Goal: Task Accomplishment & Management: Complete application form

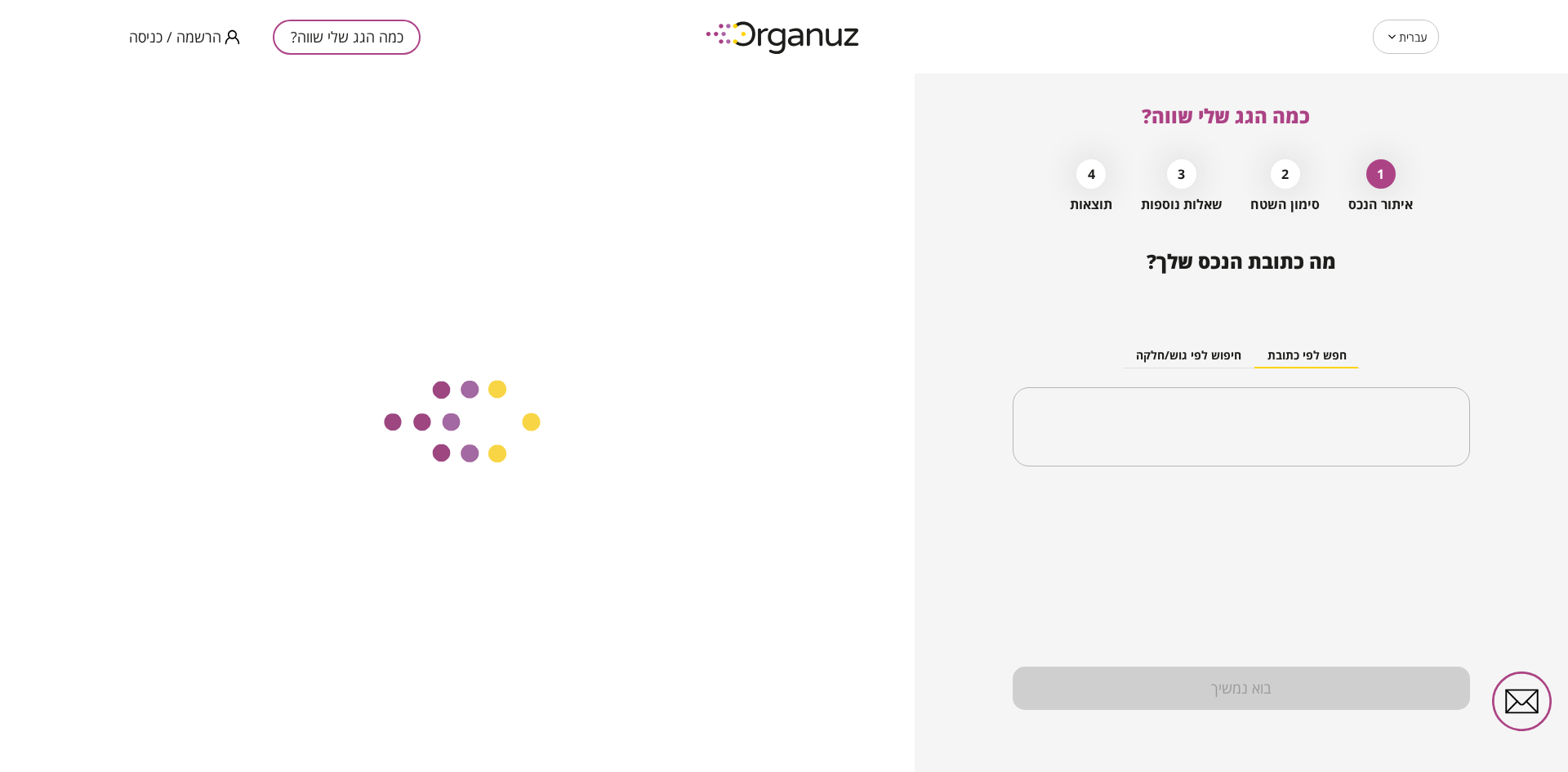
click at [179, 41] on span "הרשמה / כניסה" at bounding box center [175, 37] width 93 height 17
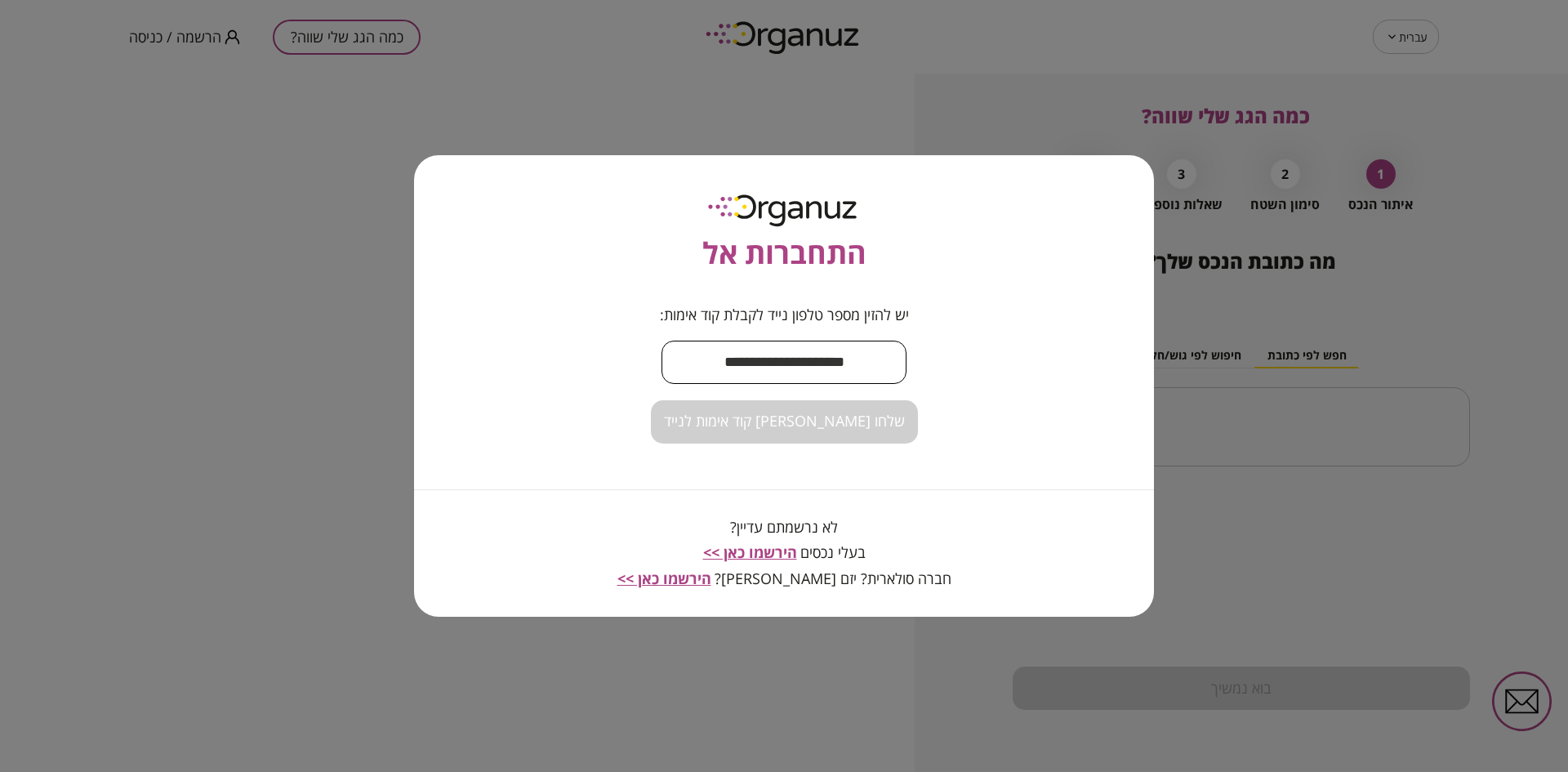
click at [799, 346] on input "text" at bounding box center [784, 363] width 245 height 48
type input "**********"
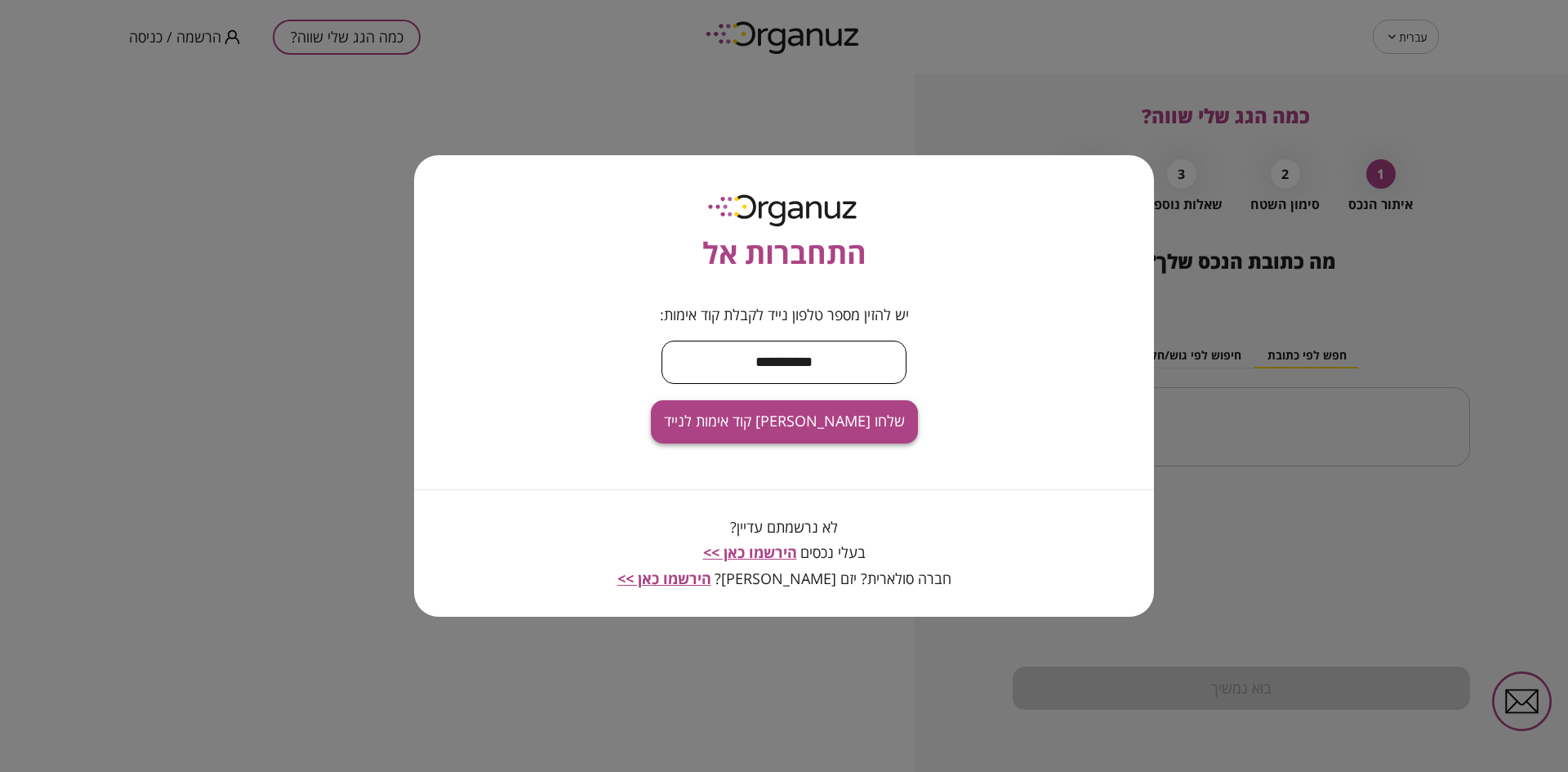
click at [792, 422] on span "שלחו [PERSON_NAME] קוד אימות לנייד" at bounding box center [784, 422] width 241 height 18
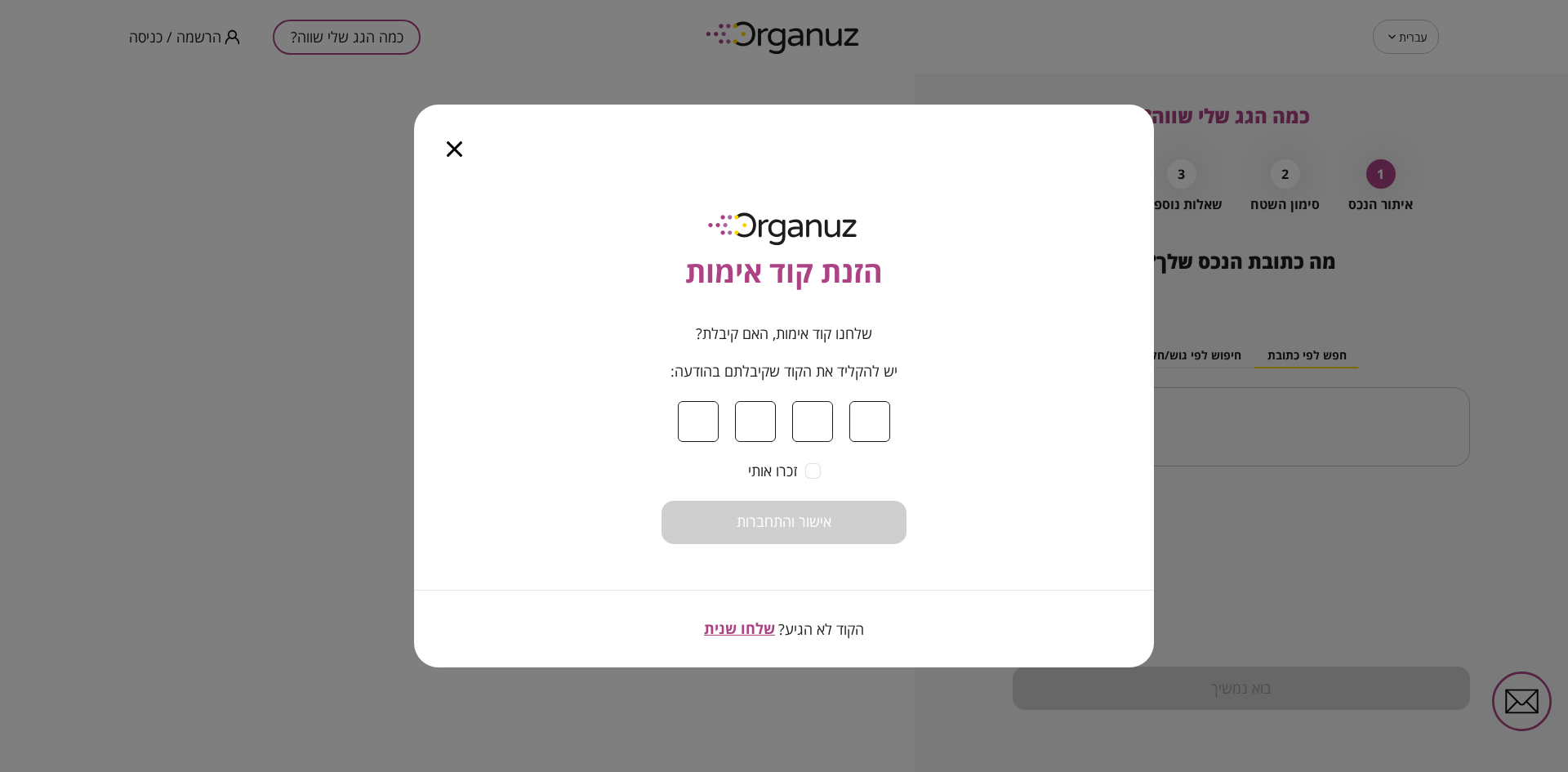
type input "*"
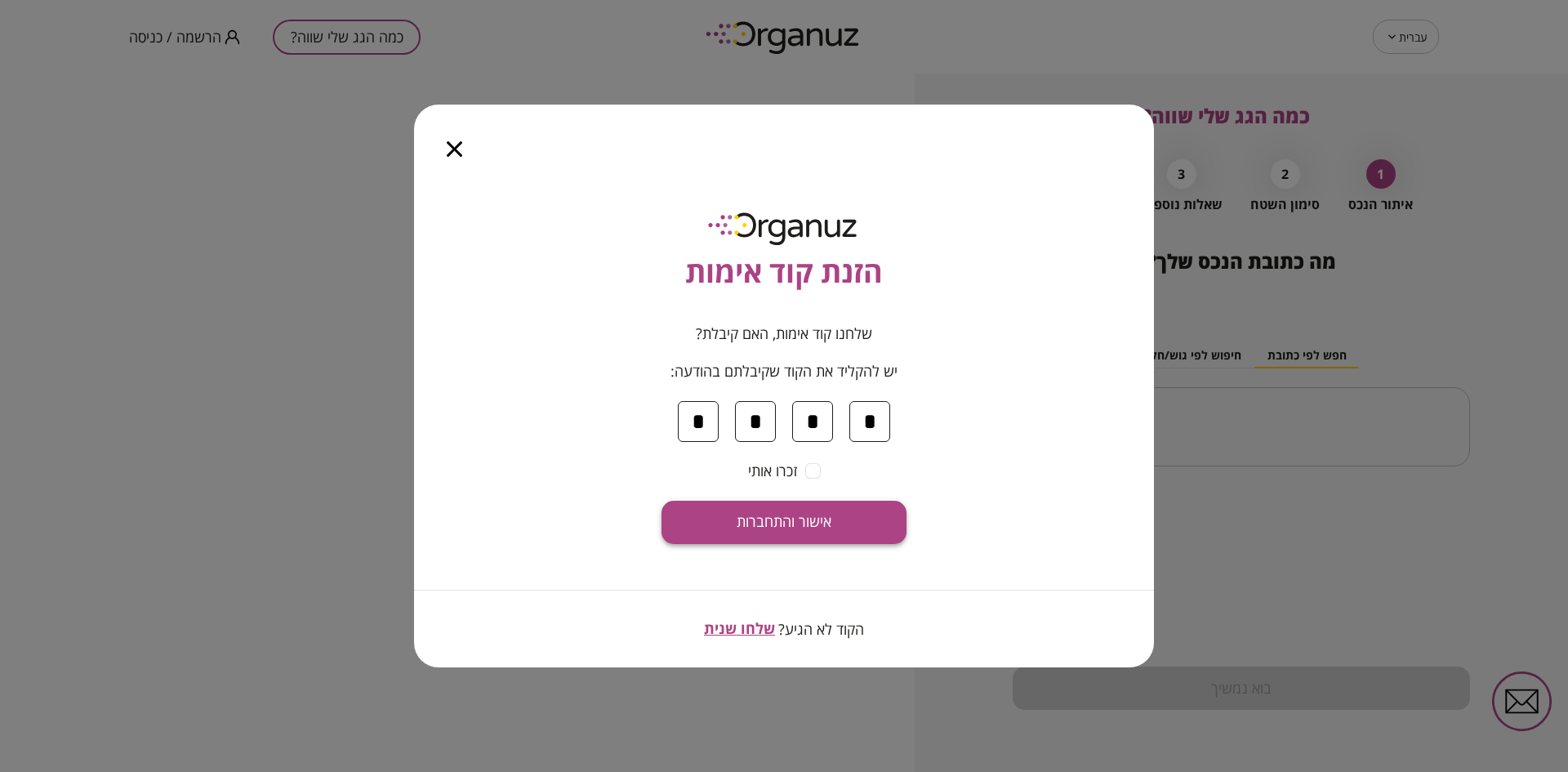
type input "*"
click at [793, 522] on span "אישור והתחברות" at bounding box center [784, 522] width 95 height 18
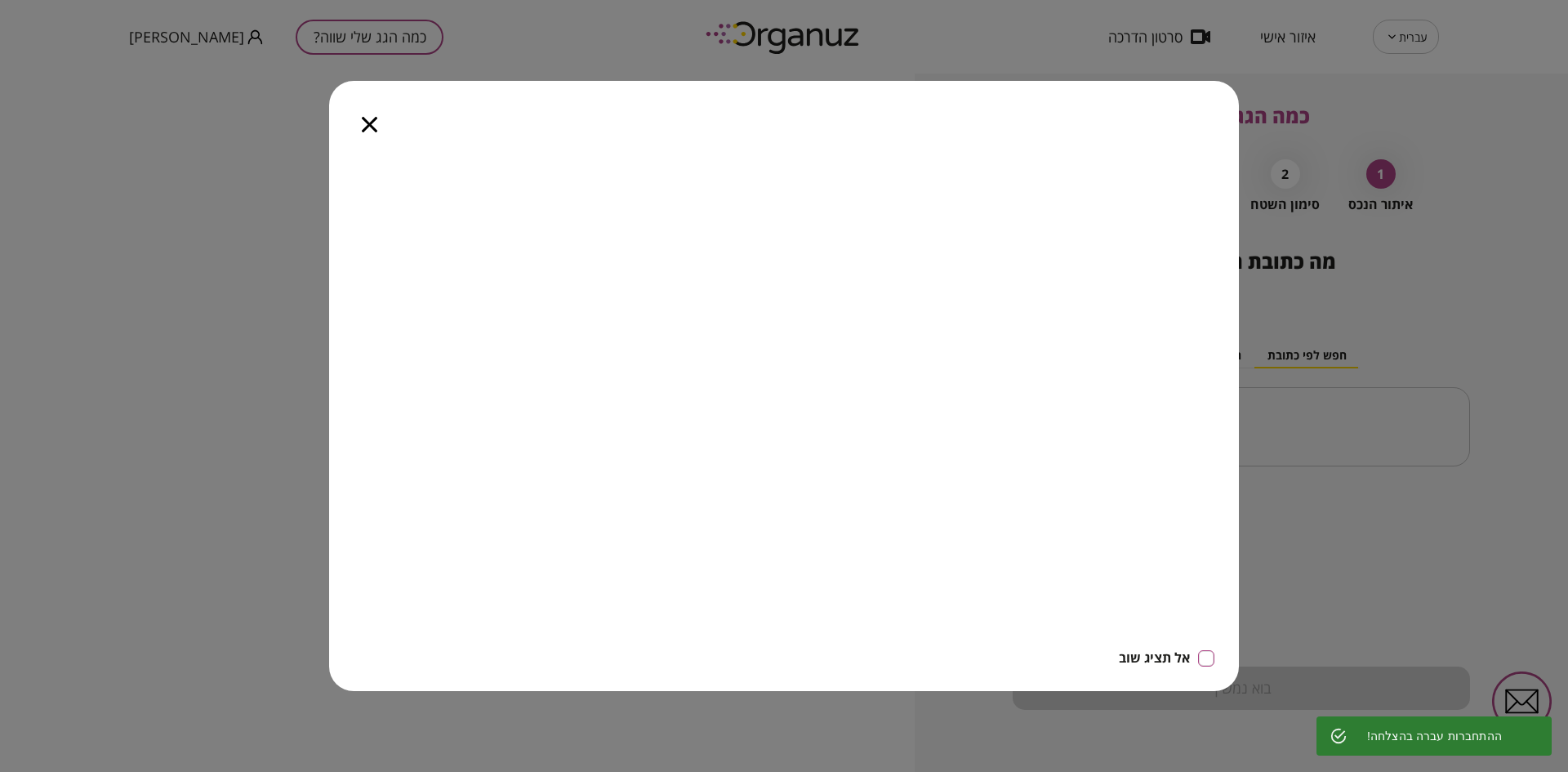
click at [367, 119] on icon "button" at bounding box center [369, 124] width 16 height 16
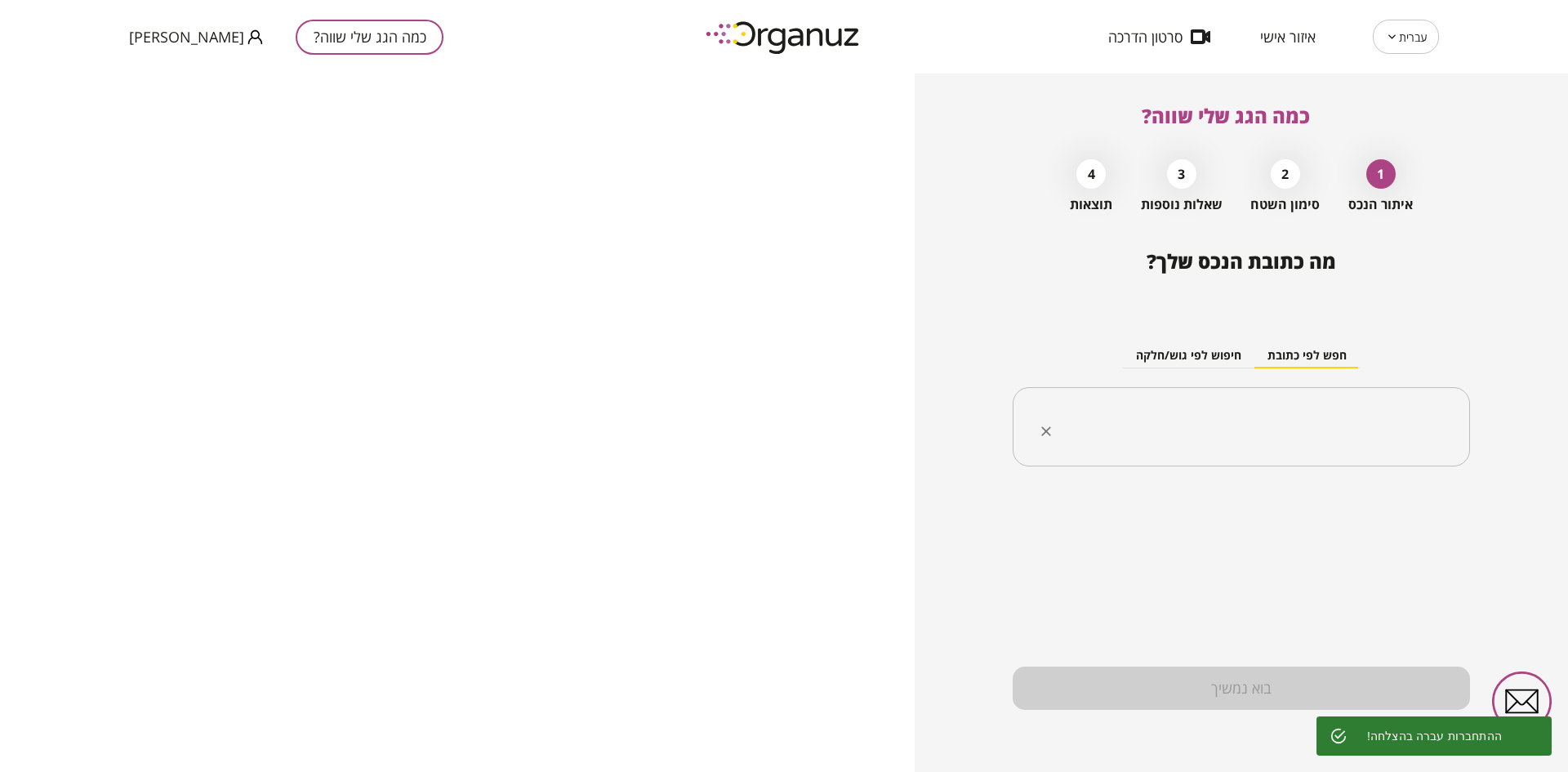
click at [1236, 420] on input "text" at bounding box center [1247, 427] width 406 height 41
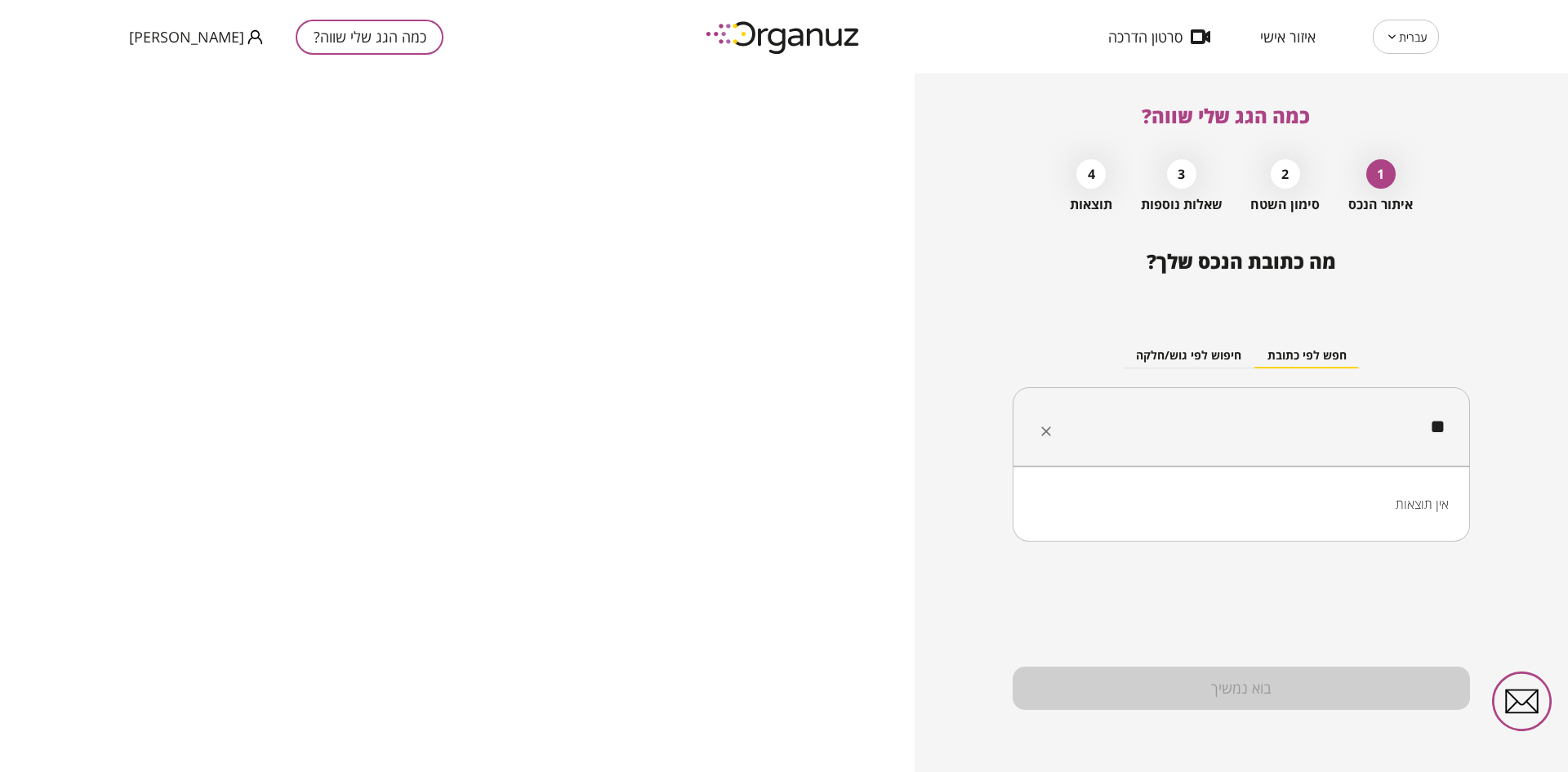
type input "*"
click at [1340, 512] on li "[PERSON_NAME]" at bounding box center [1241, 509] width 415 height 29
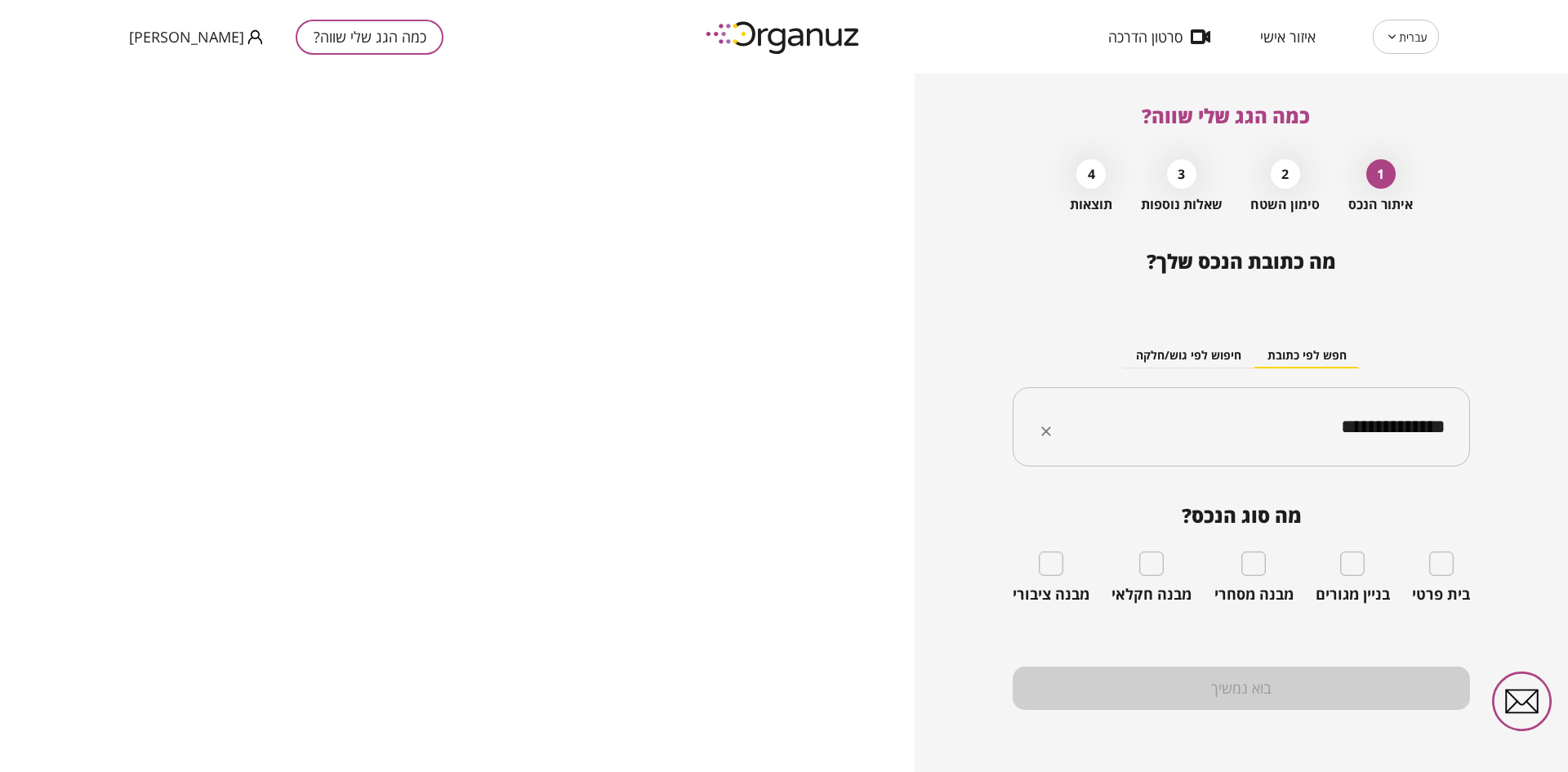
type input "**********"
